Goal: Information Seeking & Learning: Learn about a topic

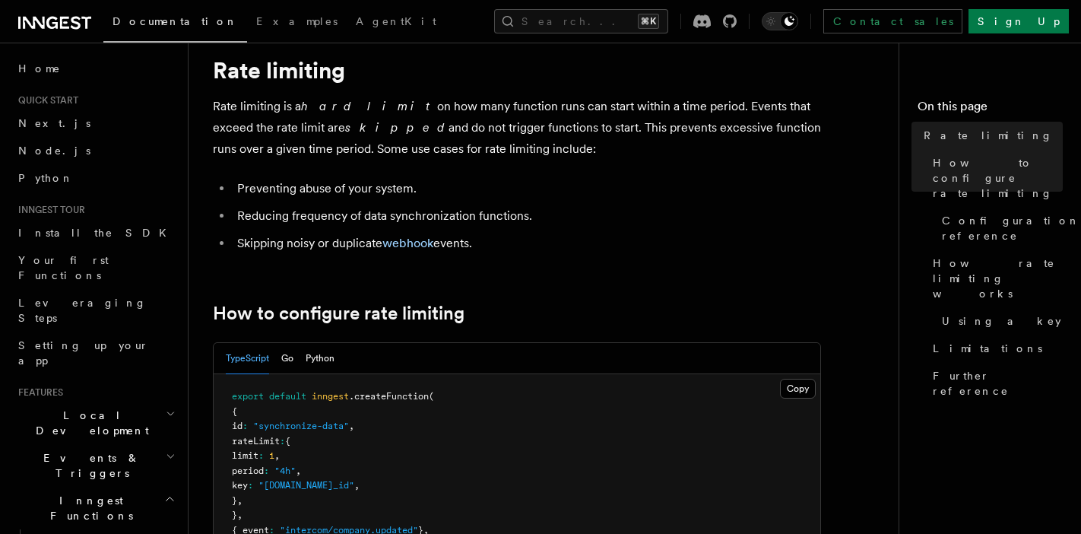
scroll to position [42, 0]
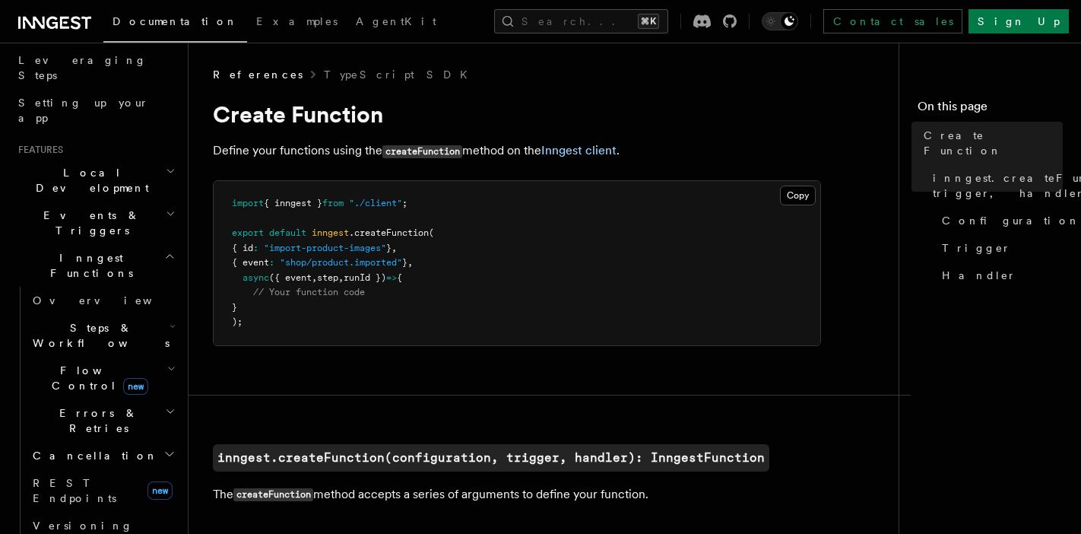
scroll to position [247, 0]
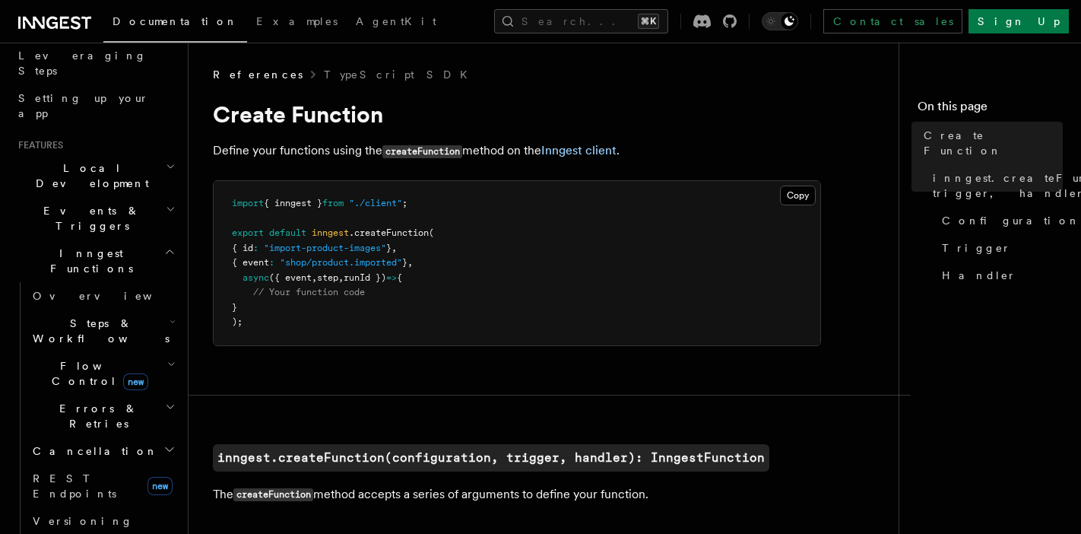
click at [102, 315] on span "Steps & Workflows" at bounding box center [98, 330] width 143 height 30
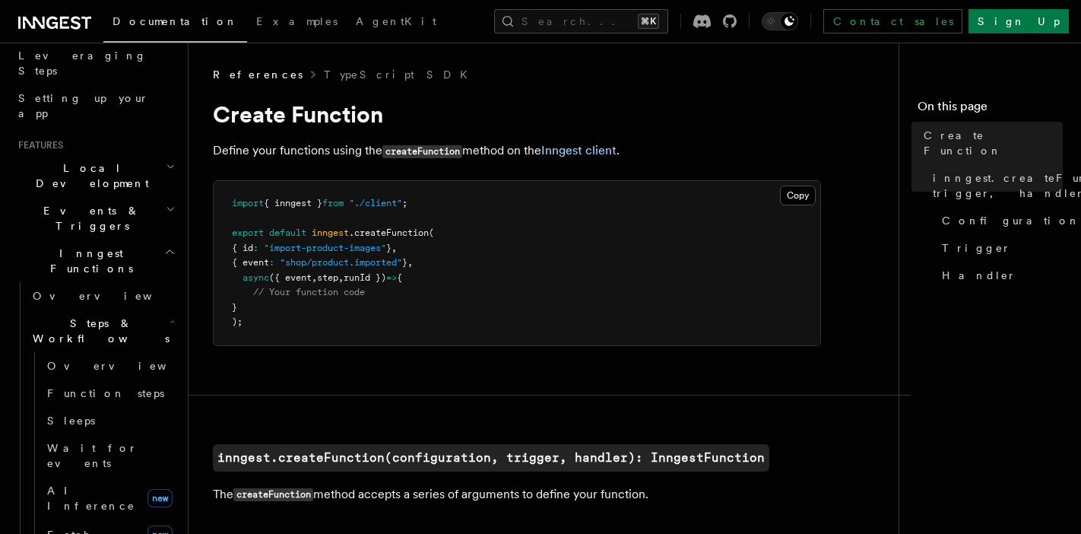
click at [100, 315] on span "Steps & Workflows" at bounding box center [98, 330] width 143 height 30
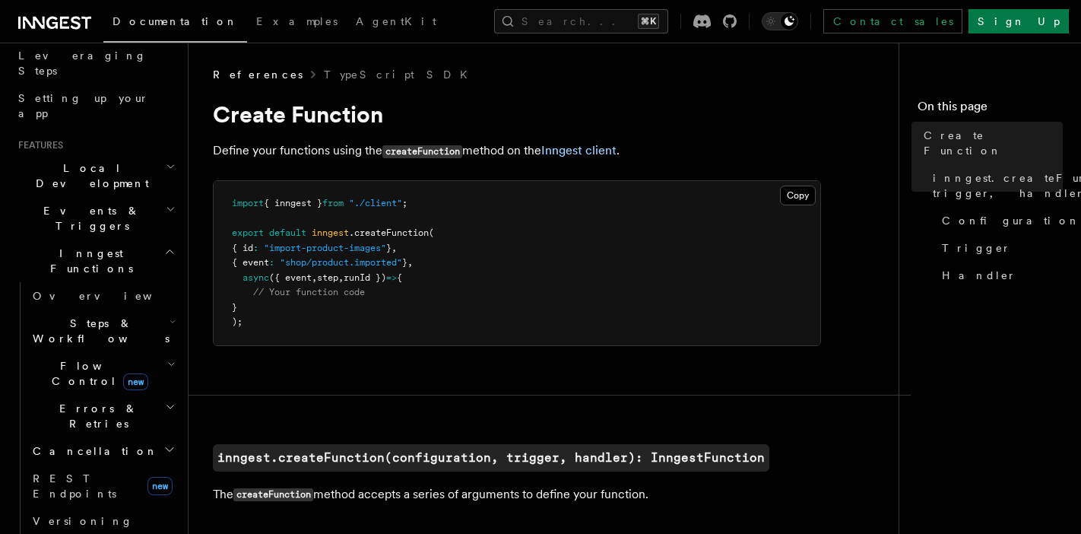
click at [59, 358] on span "Flow Control new" at bounding box center [97, 373] width 141 height 30
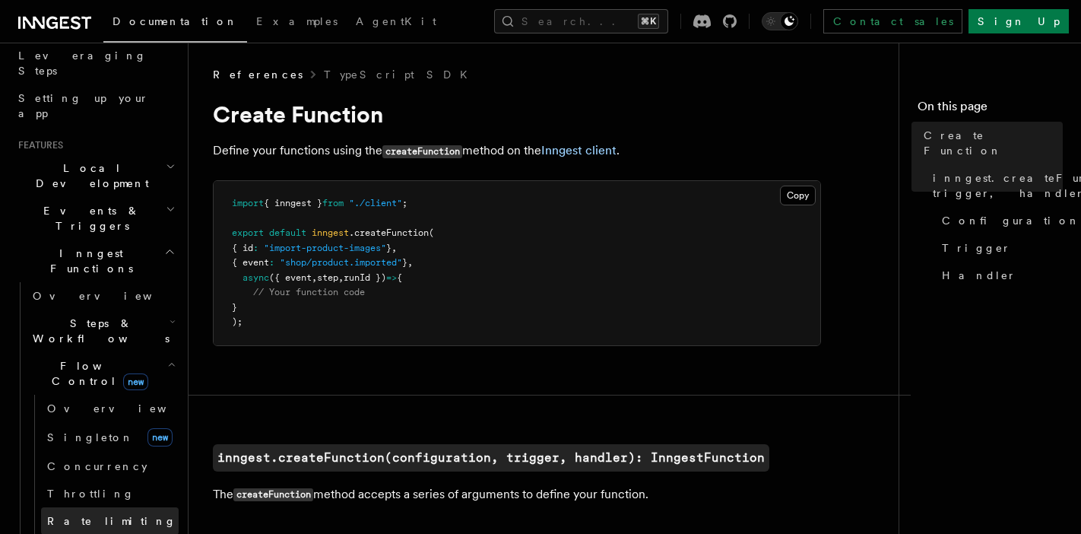
click at [87, 507] on link "Rate limiting" at bounding box center [110, 520] width 138 height 27
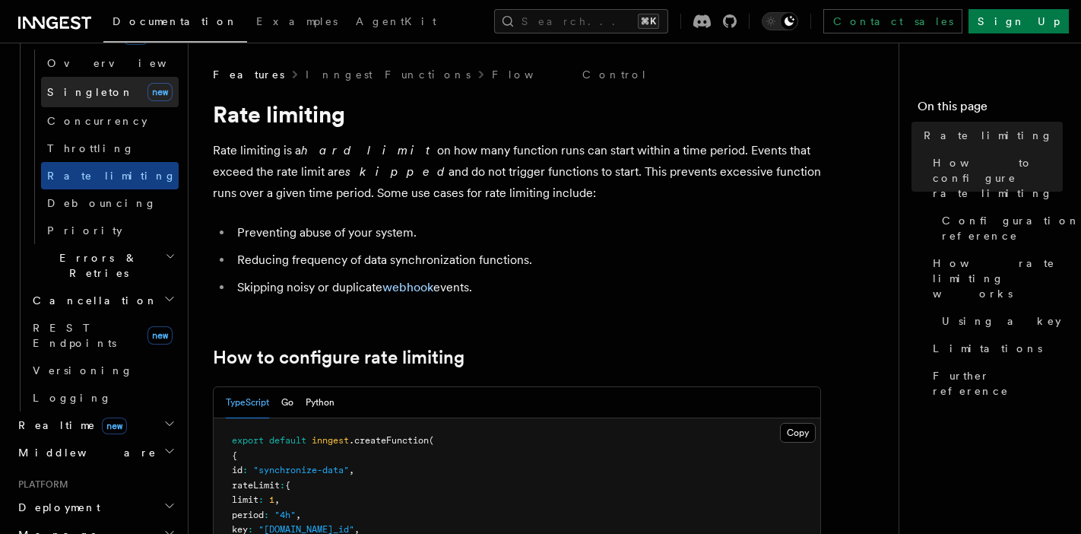
scroll to position [594, 0]
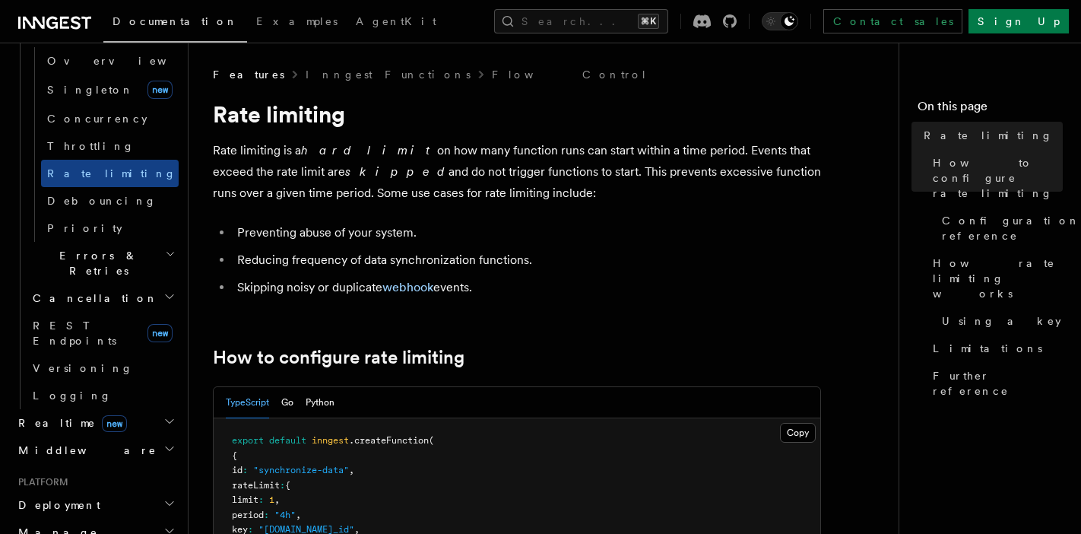
click at [142, 409] on h2 "Realtime new" at bounding box center [95, 422] width 166 height 27
click at [138, 409] on h2 "Realtime new" at bounding box center [95, 422] width 166 height 27
click at [132, 436] on h2 "Middleware" at bounding box center [95, 449] width 166 height 27
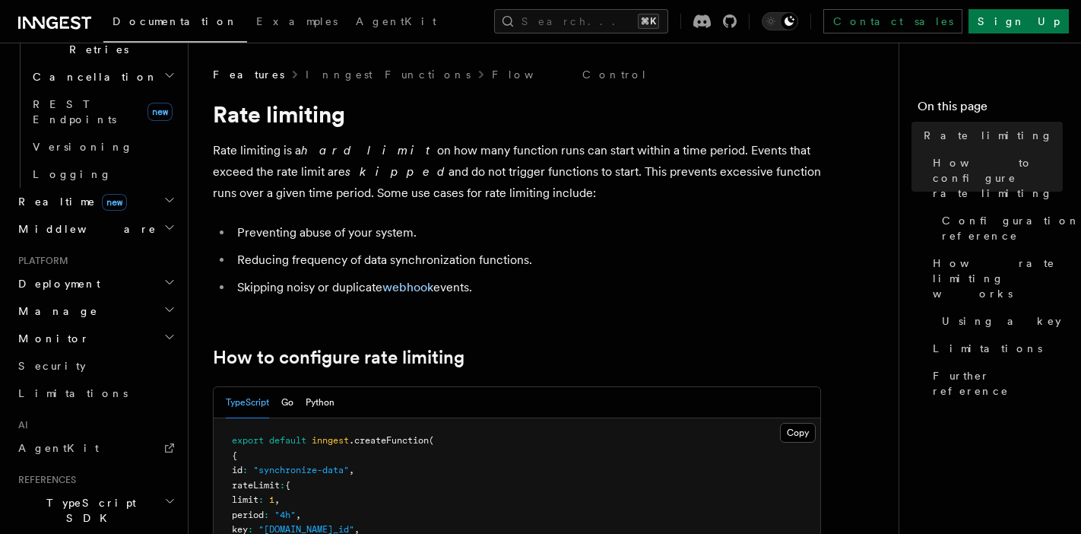
scroll to position [817, 0]
click at [551, 24] on button "Search... ⌘K" at bounding box center [581, 21] width 174 height 24
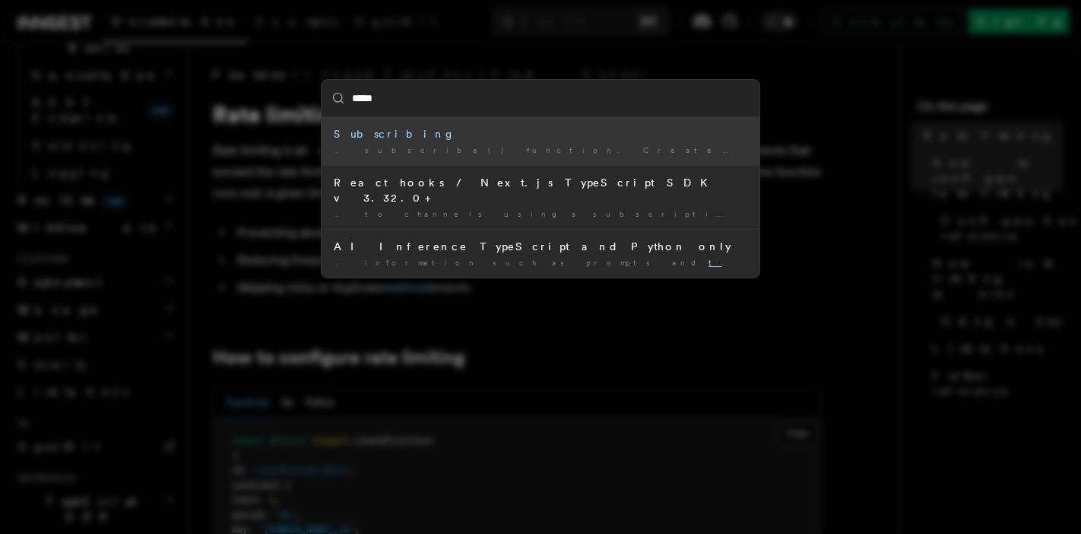
type input "******"
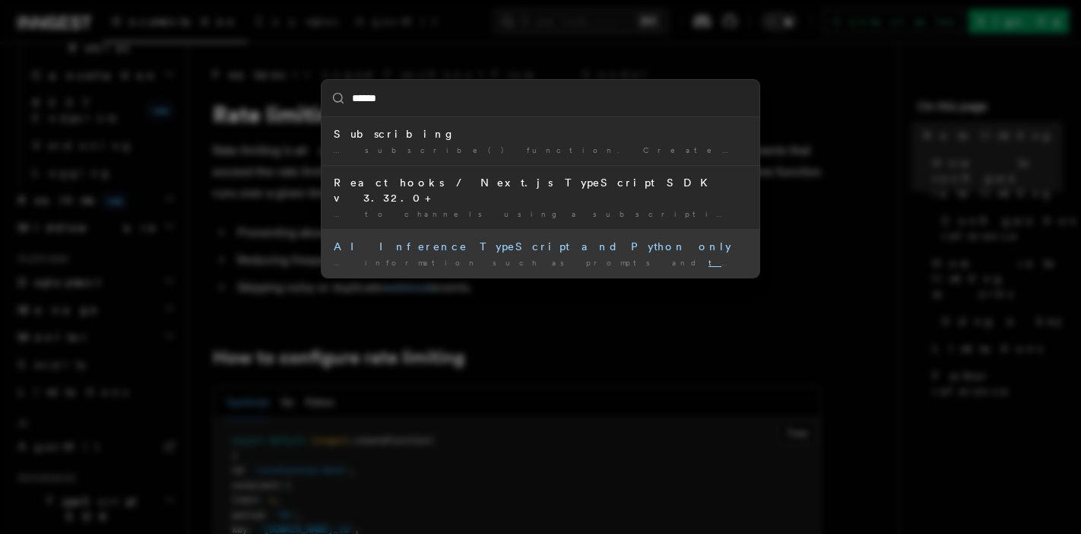
click at [455, 239] on div "AI Inference TypeScript and Python only" at bounding box center [540, 246] width 413 height 15
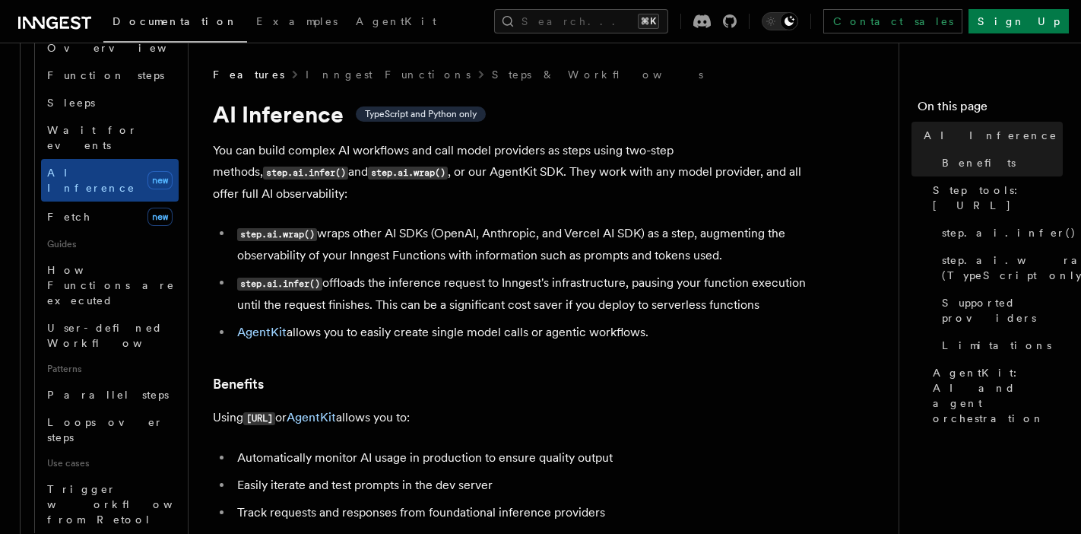
scroll to position [523, 0]
